Goal: Task Accomplishment & Management: Use online tool/utility

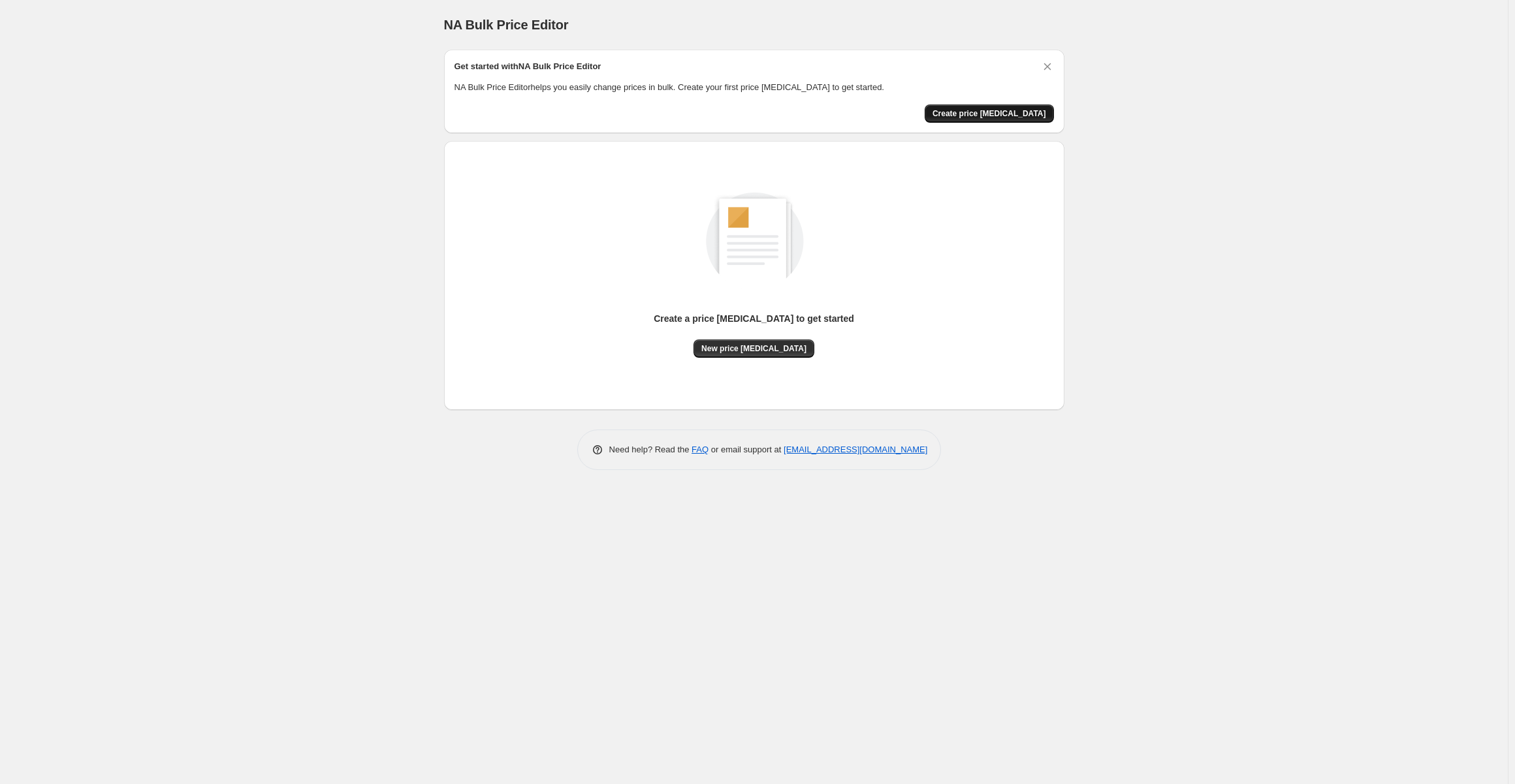
click at [981, 115] on span "Create price change job" at bounding box center [988, 113] width 113 height 10
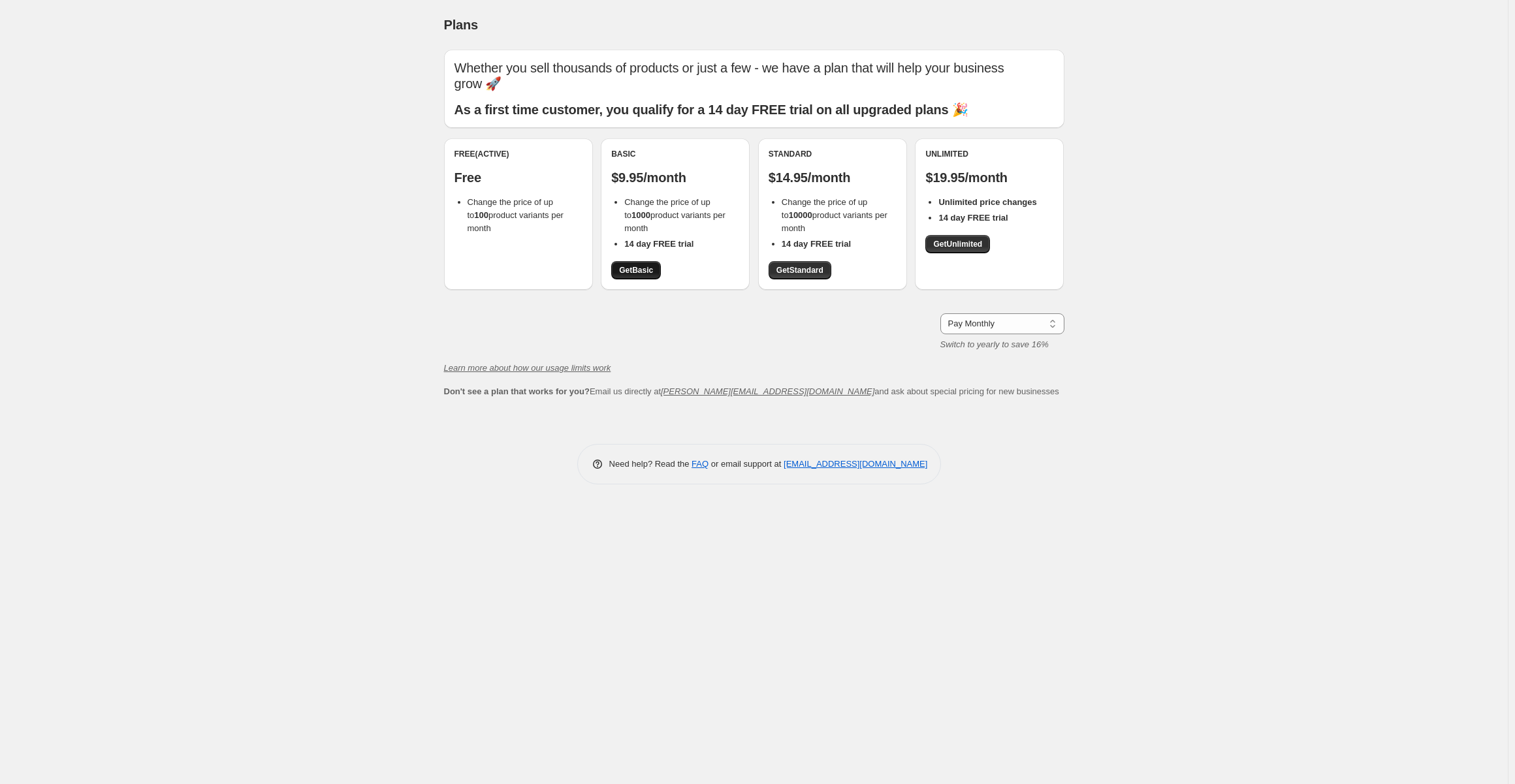
click at [638, 271] on span "Get Basic" at bounding box center [636, 270] width 34 height 10
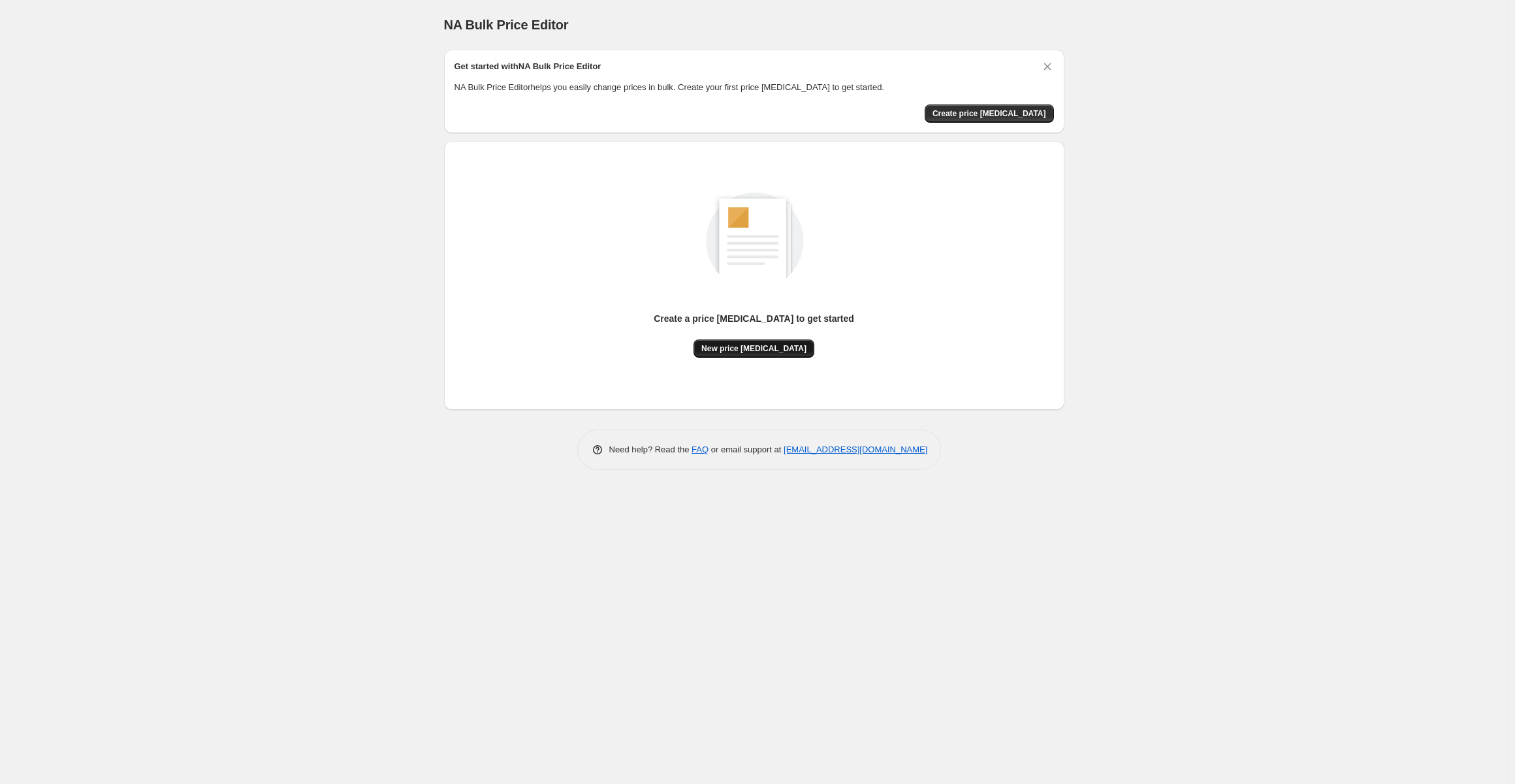
click at [768, 346] on span "New price [MEDICAL_DATA]" at bounding box center [753, 348] width 105 height 10
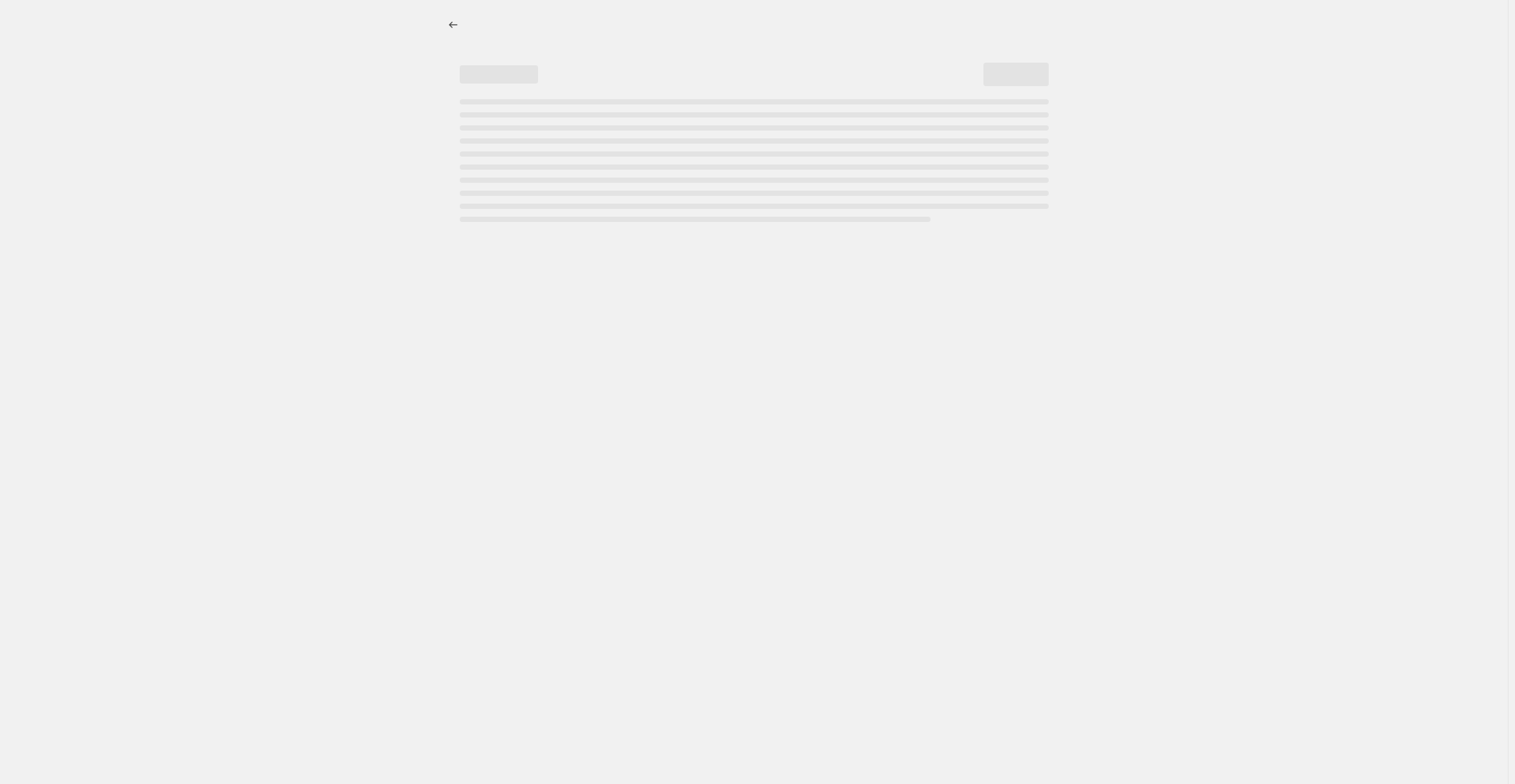
select select "percentage"
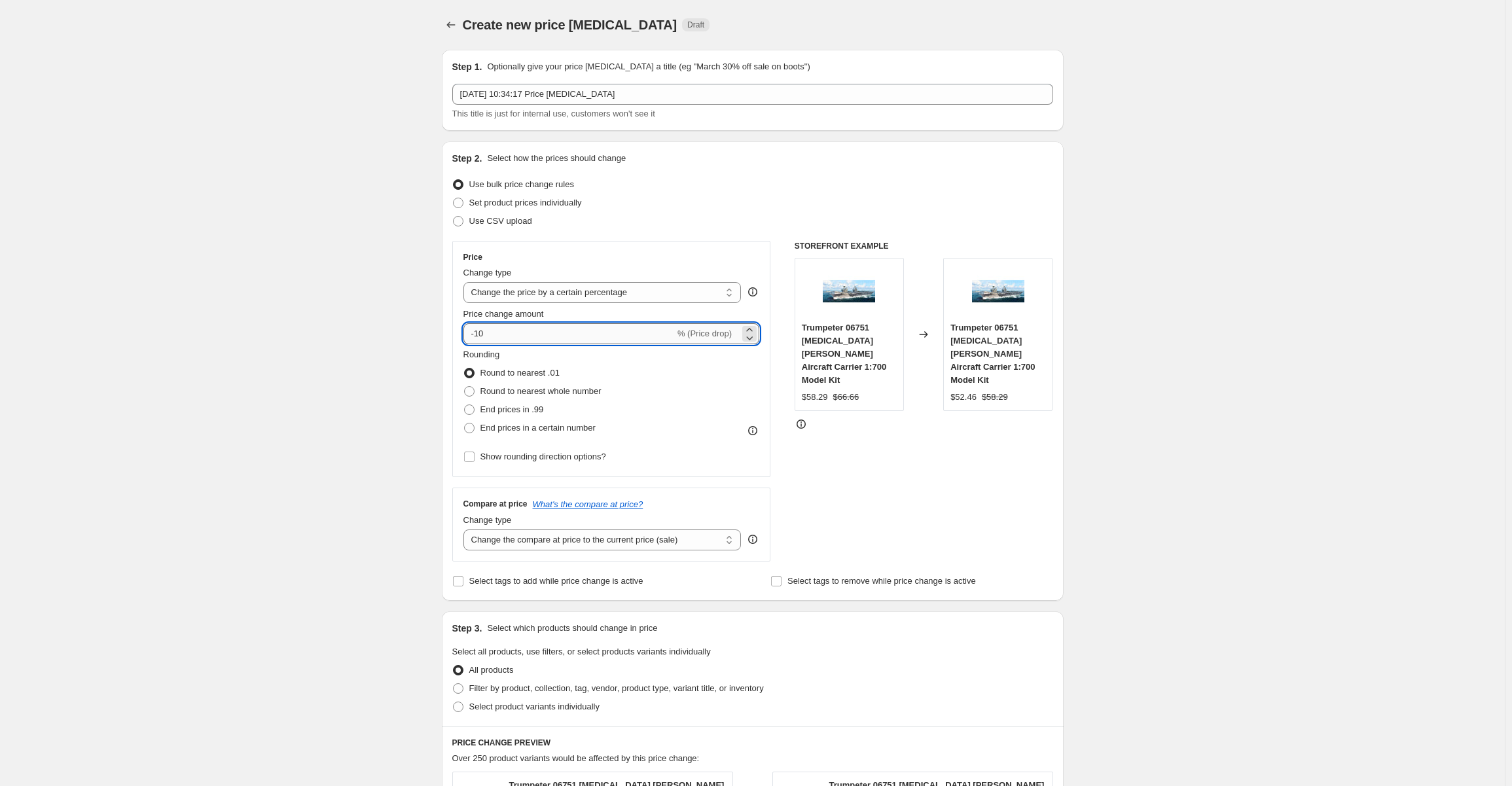
click at [522, 332] on input "-10" at bounding box center [568, 333] width 211 height 21
type input "-1"
type input "-80"
click at [922, 452] on div "STOREFRONT EXAMPLE Trumpeter 06751 [MEDICAL_DATA] [PERSON_NAME] Aircraft Carrie…" at bounding box center [923, 400] width 258 height 320
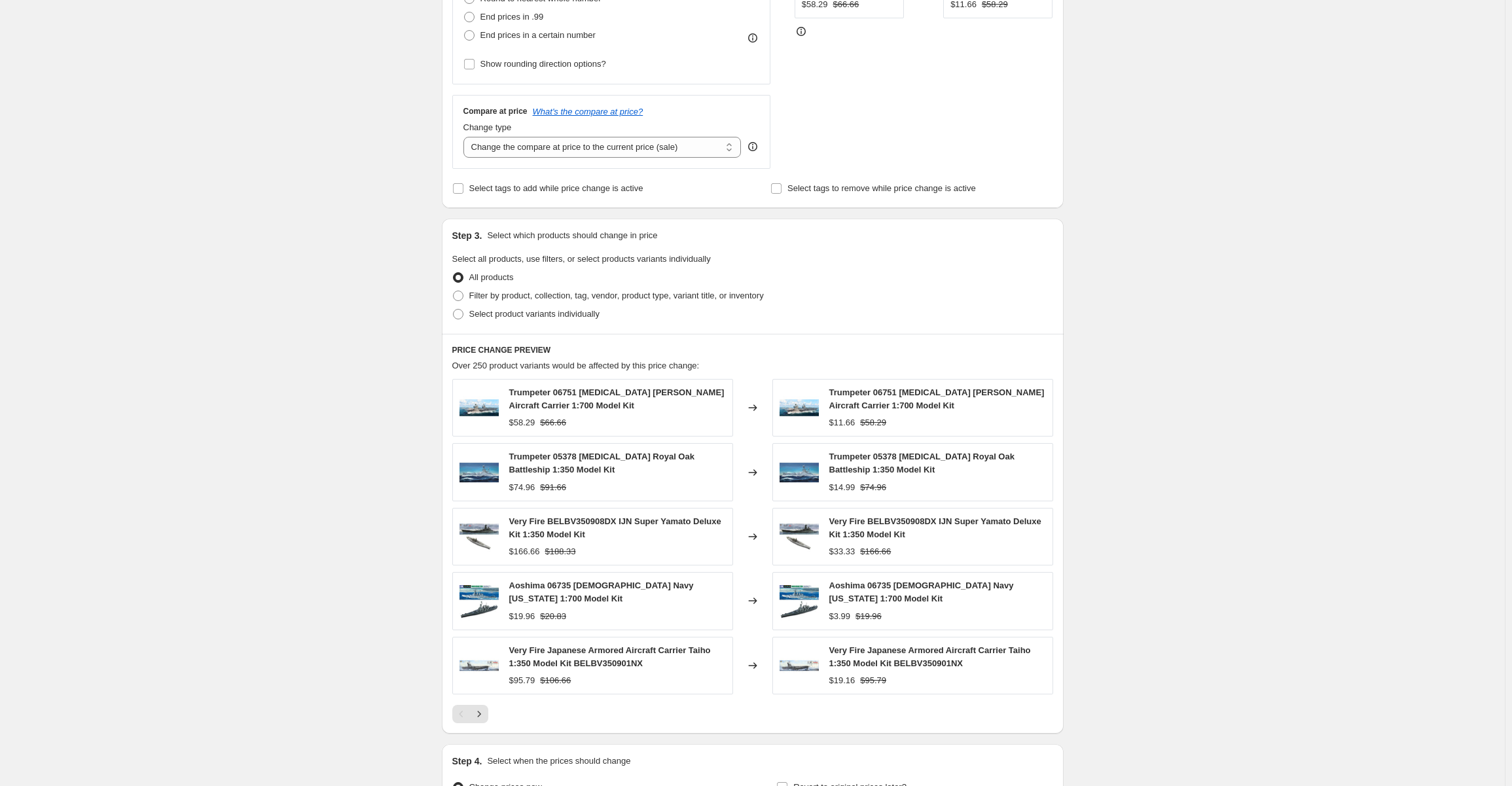
scroll to position [535, 0]
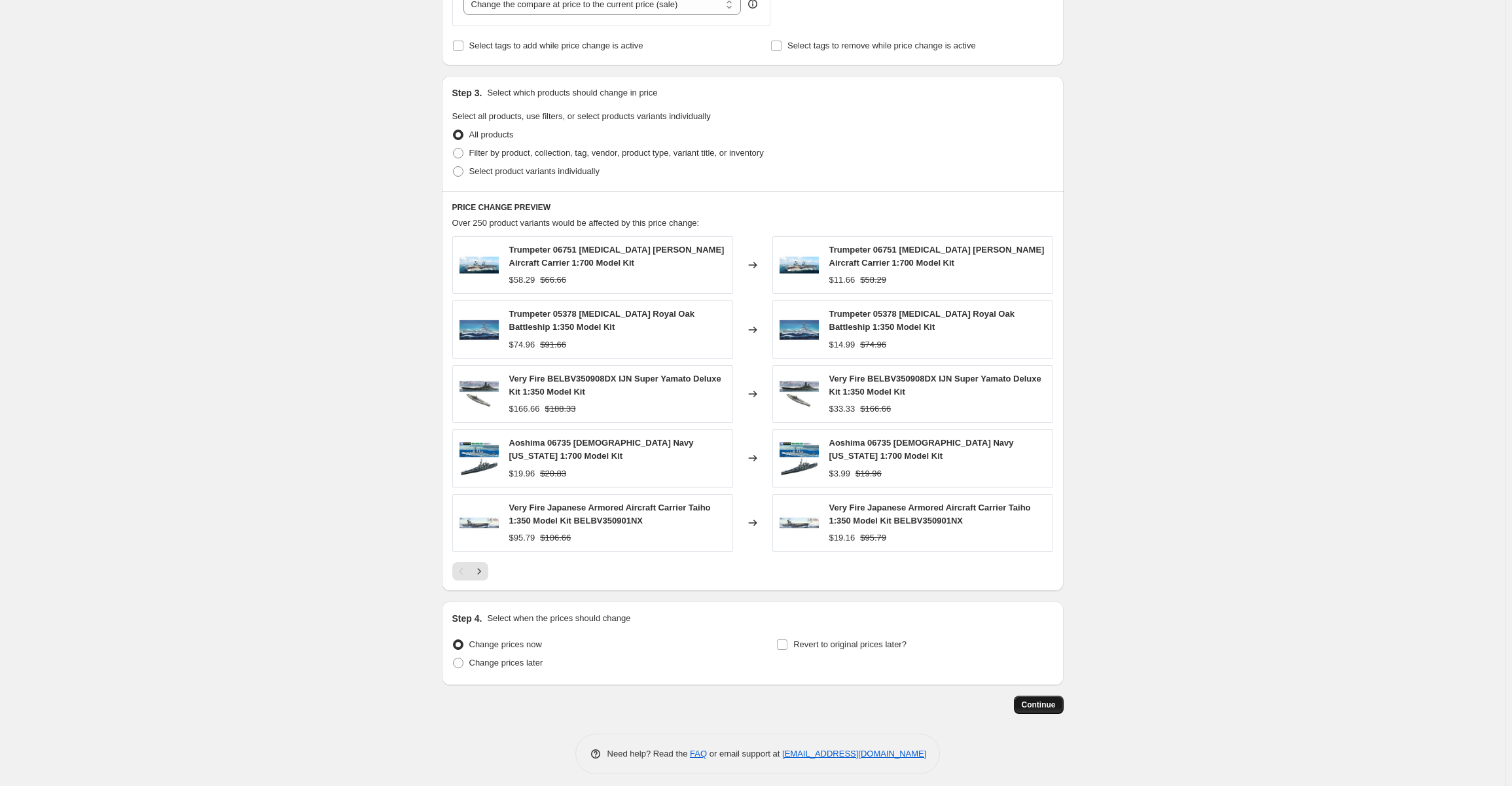
click at [1052, 706] on button "Continue" at bounding box center [1039, 704] width 50 height 18
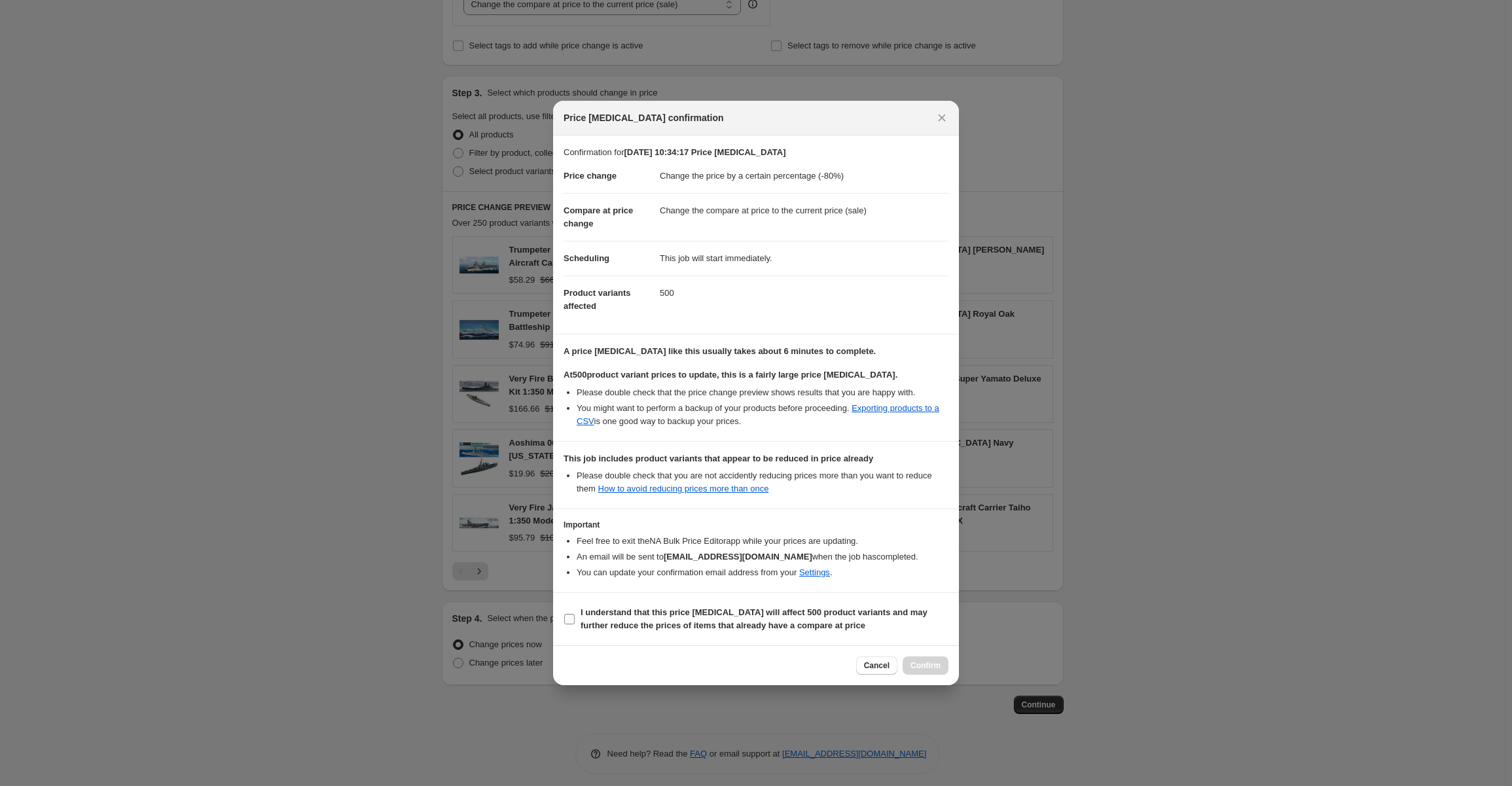
click at [571, 614] on input "I understand that this price [MEDICAL_DATA] will affect 500 product variants an…" at bounding box center [569, 619] width 10 height 10
checkbox input "true"
click at [923, 666] on span "Confirm" at bounding box center [926, 665] width 30 height 10
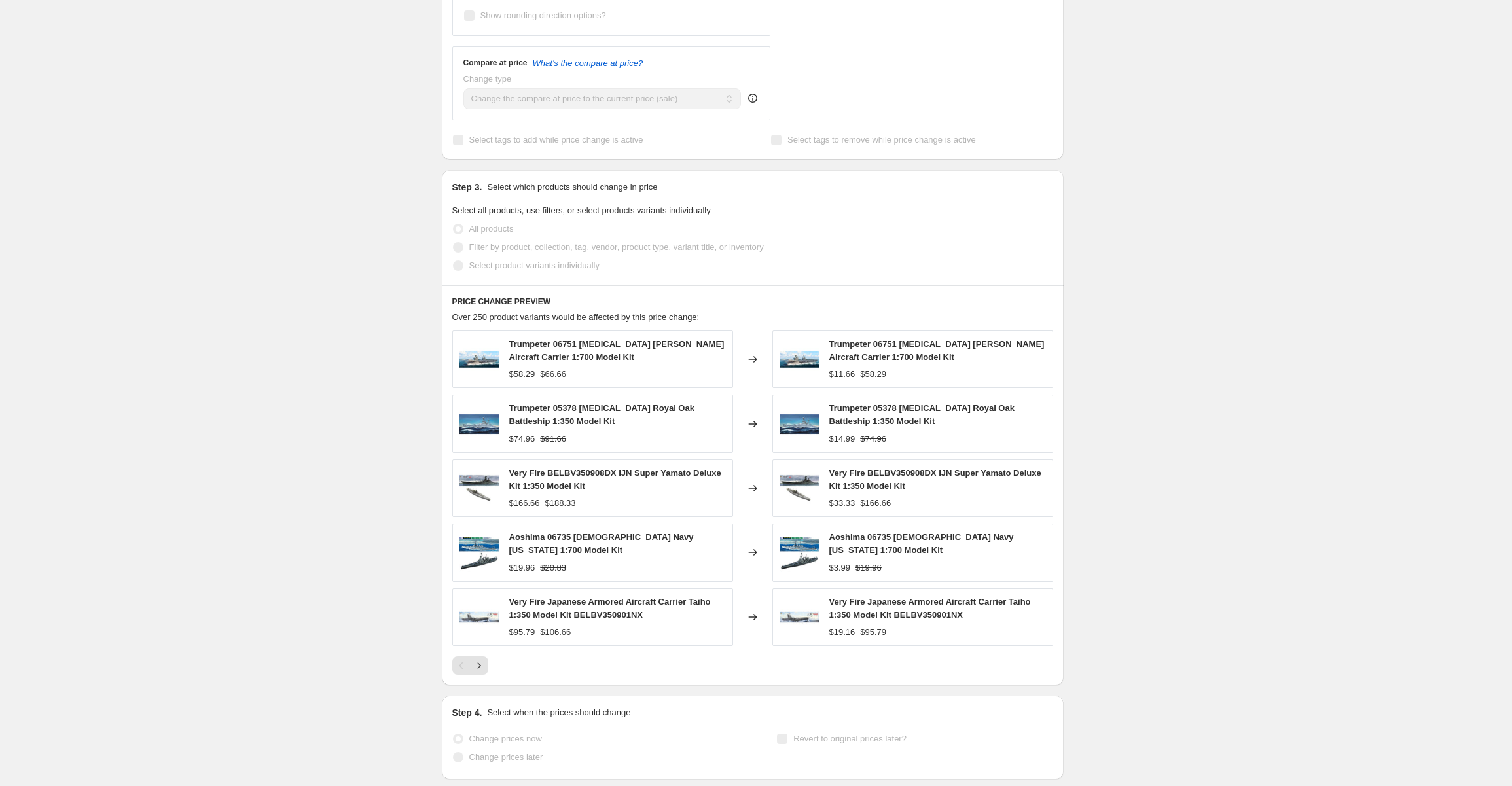
scroll to position [569, 0]
